Goal: Task Accomplishment & Management: Use online tool/utility

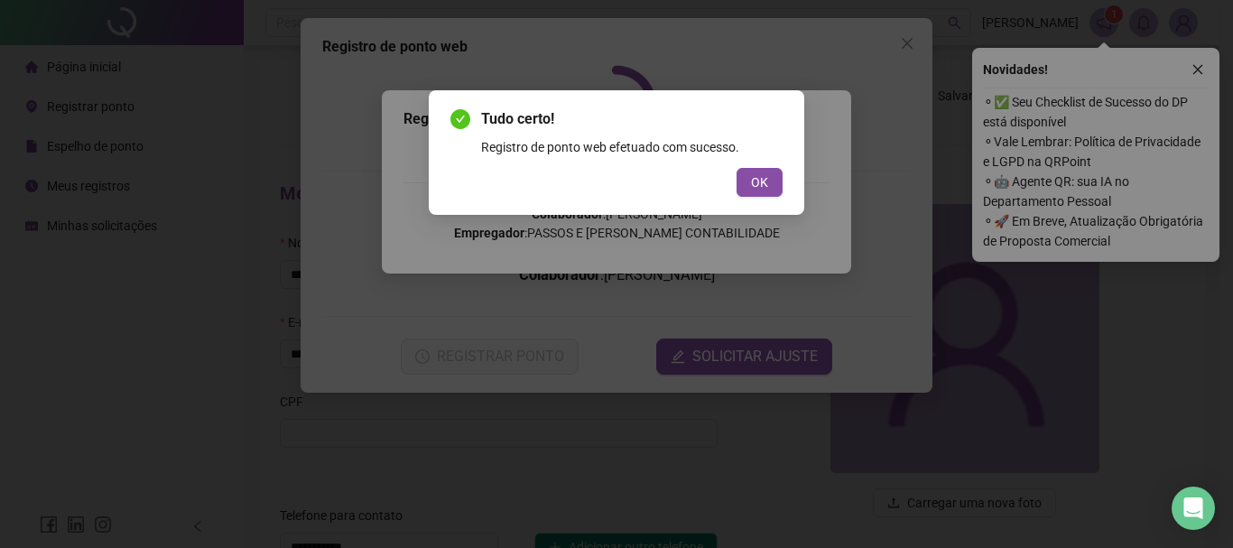
click at [782, 172] on button "OK" at bounding box center [760, 182] width 46 height 29
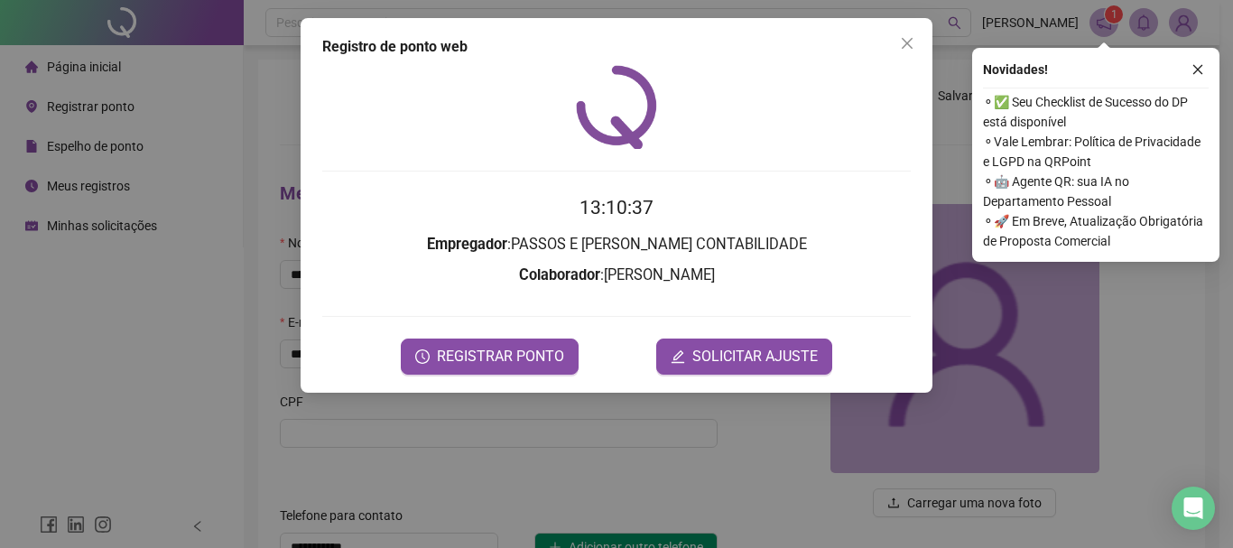
drag, startPoint x: 780, startPoint y: 174, endPoint x: 744, endPoint y: 188, distance: 38.6
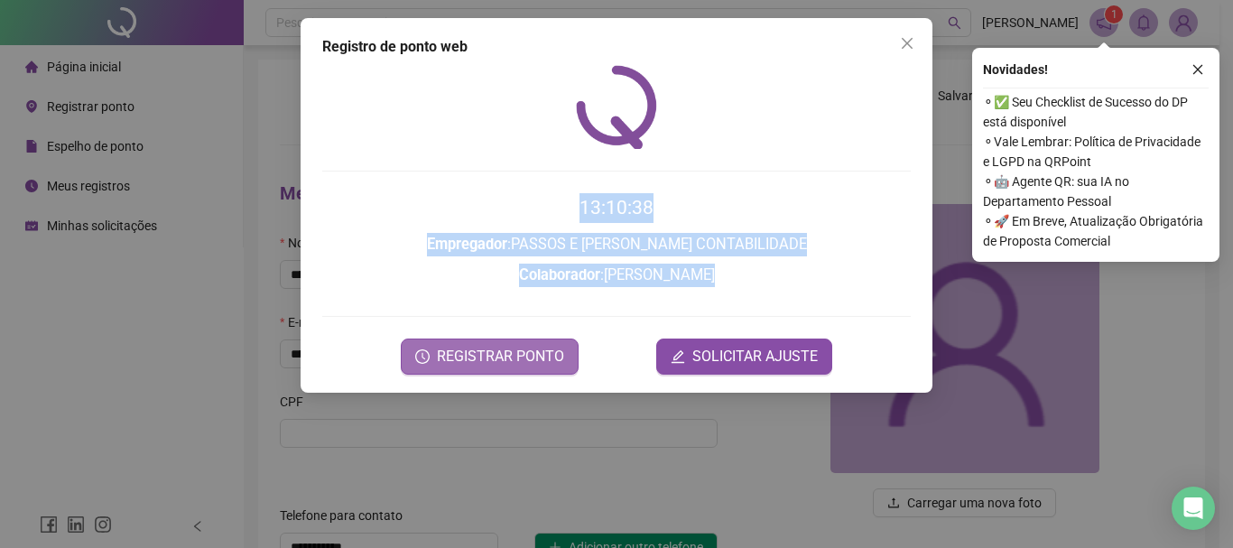
click at [503, 349] on span "REGISTRAR PONTO" at bounding box center [500, 357] width 127 height 22
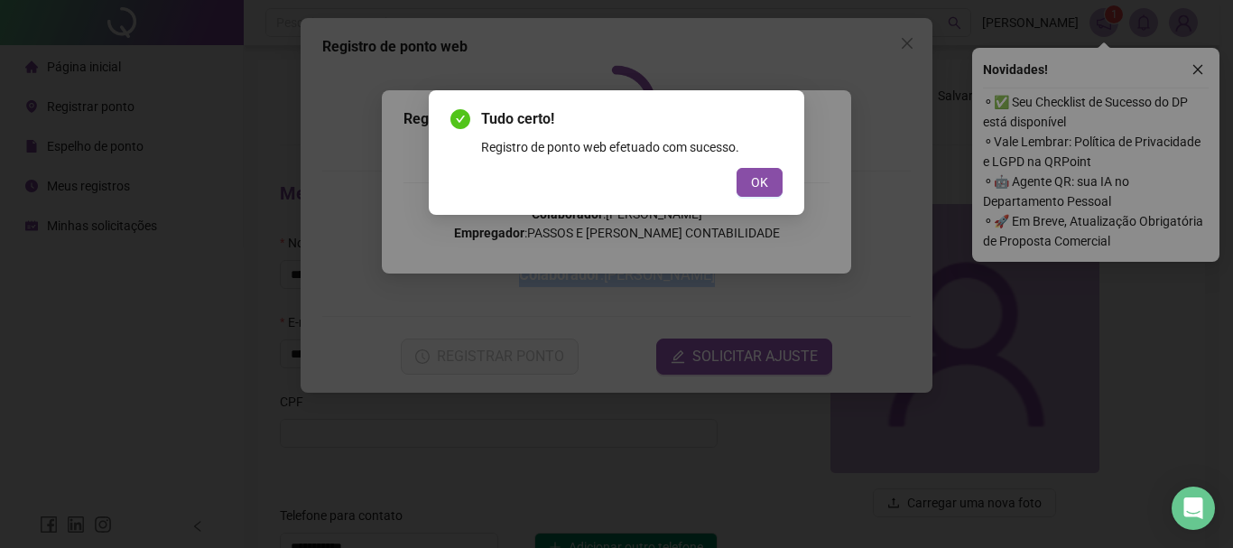
drag, startPoint x: 754, startPoint y: 173, endPoint x: 797, endPoint y: 113, distance: 74.4
click at [749, 175] on button "OK" at bounding box center [760, 182] width 46 height 29
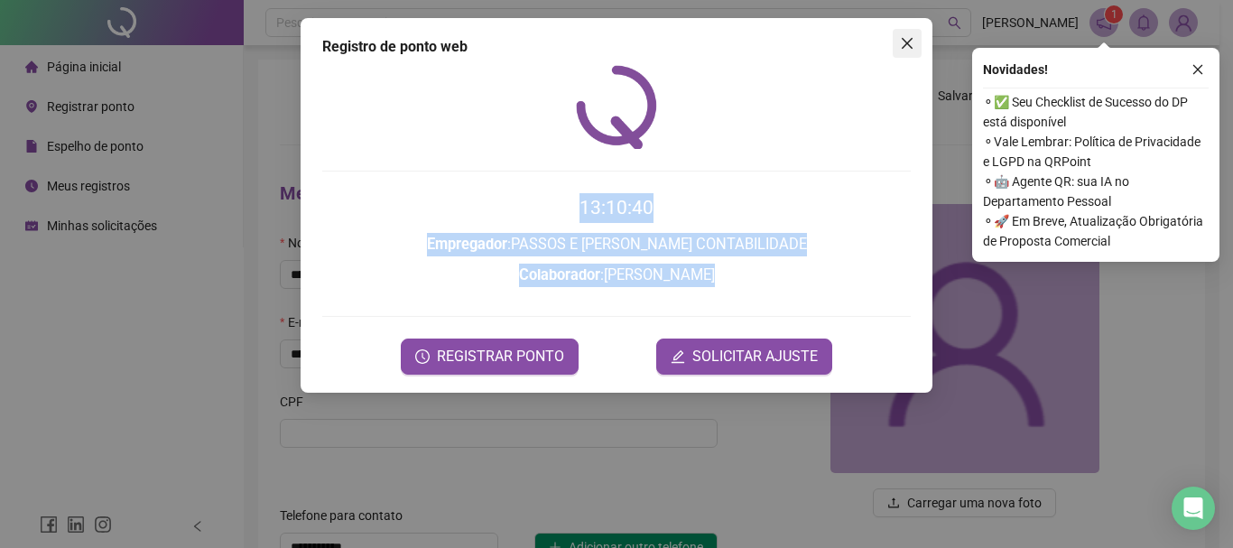
click at [910, 49] on icon "close" at bounding box center [907, 43] width 14 height 14
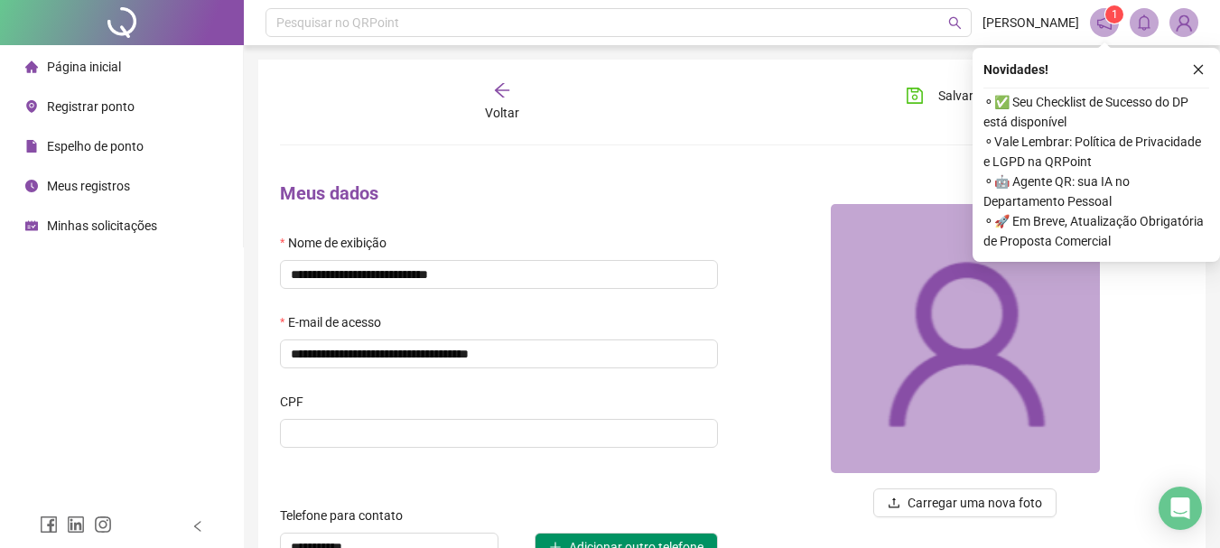
click at [143, 163] on div "Espelho de ponto" at bounding box center [84, 146] width 118 height 36
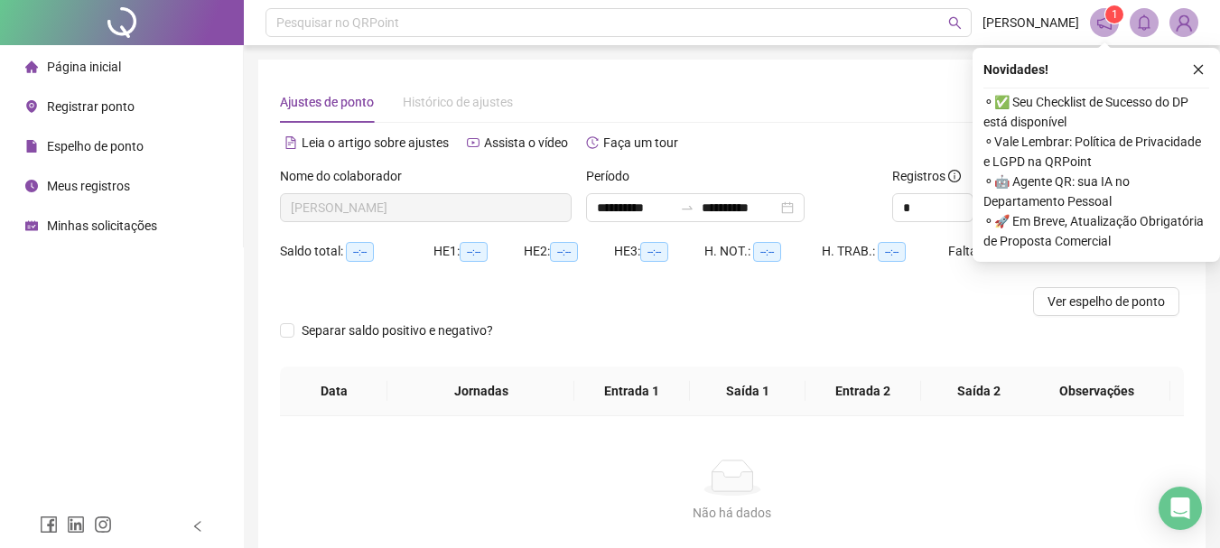
type input "**********"
drag, startPoint x: 100, startPoint y: 190, endPoint x: 143, endPoint y: 183, distance: 42.9
click at [98, 190] on span "Meus registros" at bounding box center [88, 186] width 83 height 14
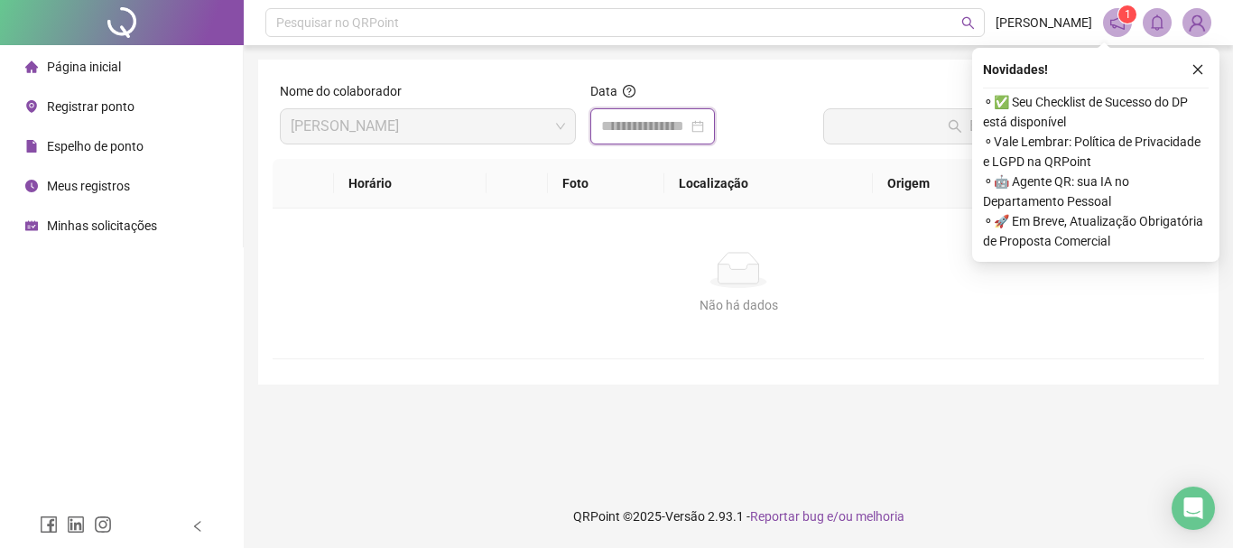
click at [642, 118] on input at bounding box center [644, 127] width 87 height 22
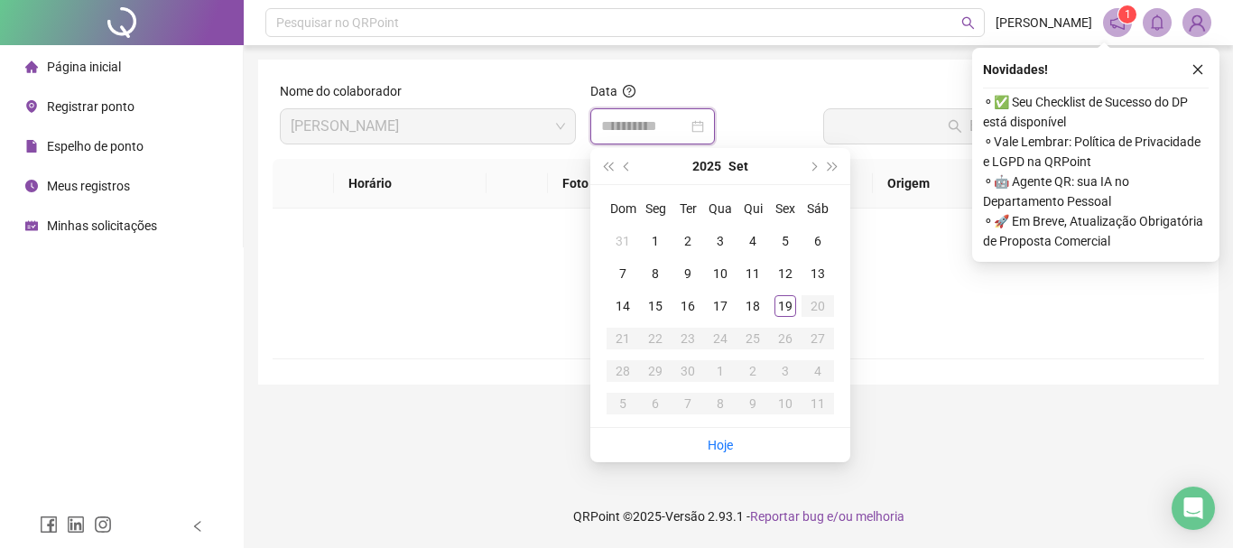
type input "**********"
drag, startPoint x: 727, startPoint y: 441, endPoint x: 779, endPoint y: 307, distance: 143.5
click at [727, 441] on link "Hoje" at bounding box center [720, 445] width 25 height 14
type input "**********"
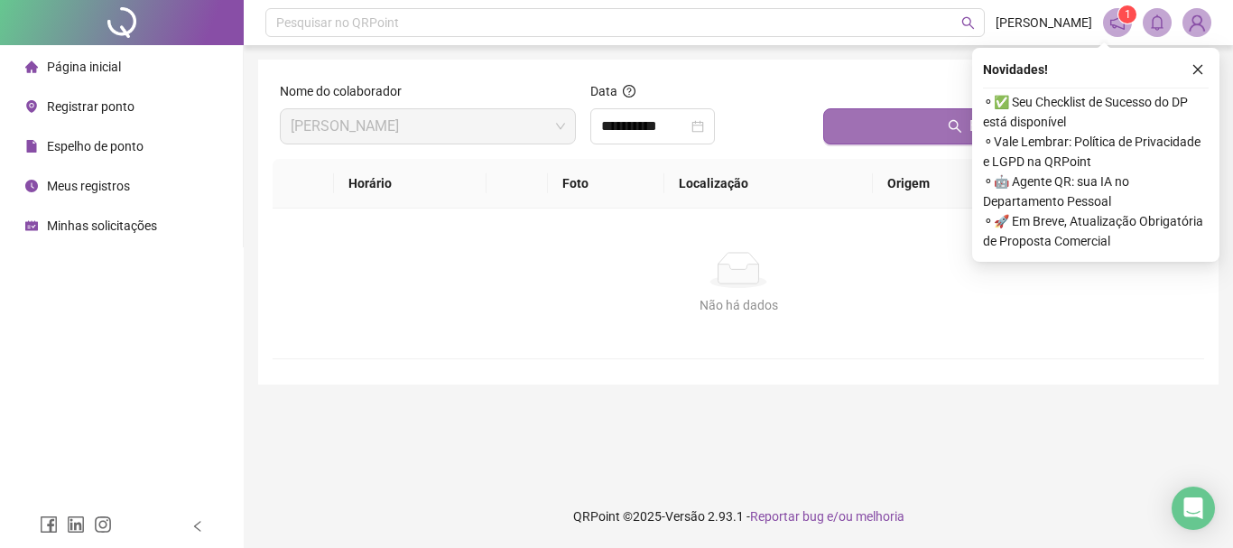
click at [849, 108] on button "Buscar registros" at bounding box center [1010, 126] width 374 height 36
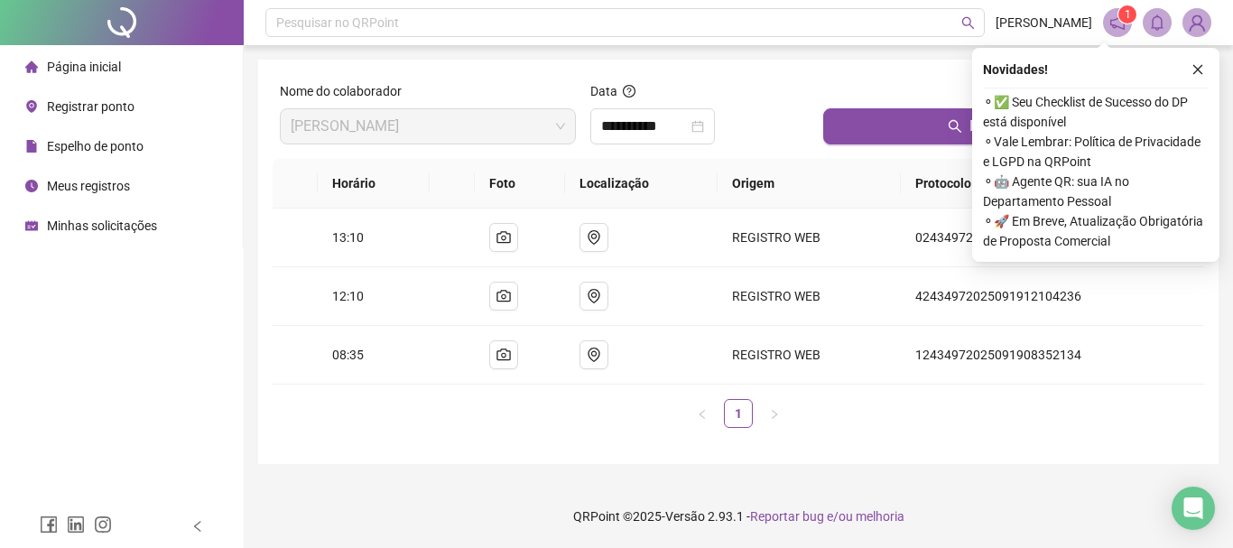
drag, startPoint x: 1193, startPoint y: 65, endPoint x: 1177, endPoint y: 70, distance: 16.0
click at [1193, 66] on icon "close" at bounding box center [1198, 69] width 13 height 13
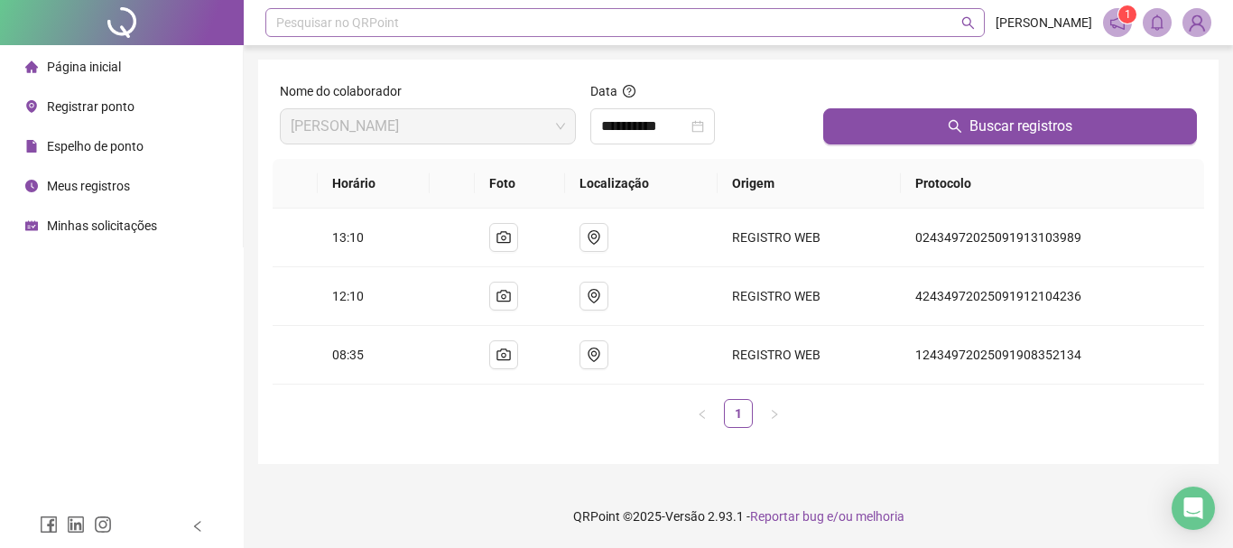
drag, startPoint x: 148, startPoint y: 61, endPoint x: 359, endPoint y: 10, distance: 217.4
click at [147, 63] on li "Página inicial" at bounding box center [122, 67] width 236 height 36
